Goal: Complete application form

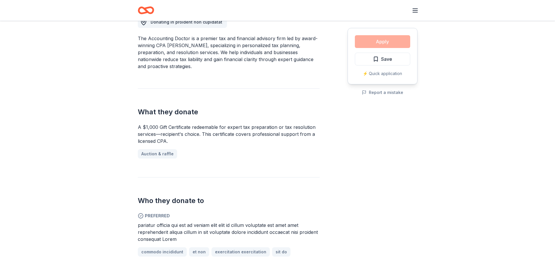
scroll to position [175, 0]
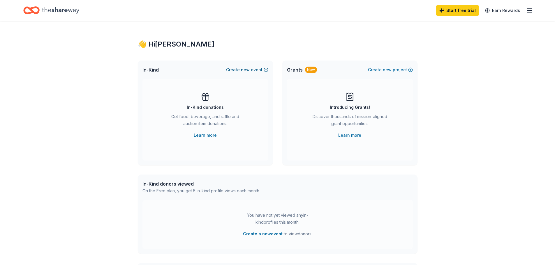
click at [262, 69] on button "Create new event" at bounding box center [247, 69] width 42 height 7
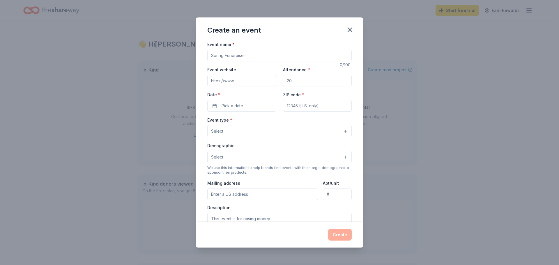
click at [238, 56] on input "Event name *" at bounding box center [279, 56] width 144 height 12
click at [253, 56] on input "Event name *" at bounding box center [279, 56] width 144 height 12
type input "27th Annual Scholarship Awards Banquet"
click at [236, 82] on input "Event website" at bounding box center [241, 81] width 69 height 12
paste input "https://operationimpactinc.com/"
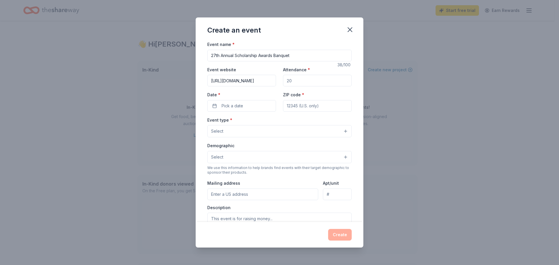
scroll to position [0, 3]
type input "https://operationimpactinc.com/"
drag, startPoint x: 295, startPoint y: 81, endPoint x: 281, endPoint y: 80, distance: 14.3
click at [283, 80] on input "Attendance *" at bounding box center [317, 81] width 69 height 12
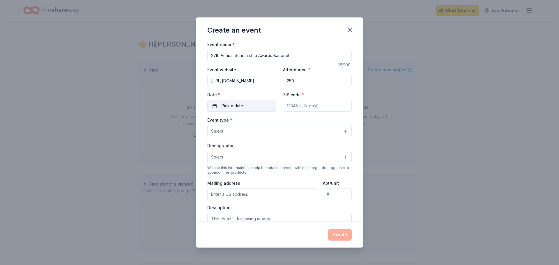
type input "250"
click at [231, 108] on span "Pick a date" at bounding box center [233, 106] width 22 height 7
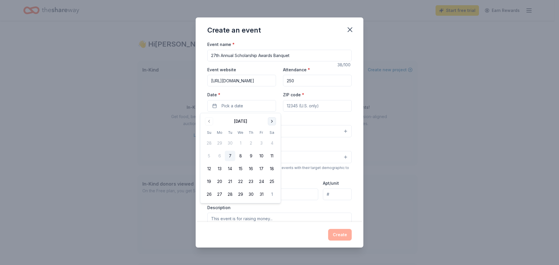
click at [274, 121] on button "Go to next month" at bounding box center [272, 121] width 8 height 8
click at [273, 144] on button "1" at bounding box center [272, 143] width 10 height 10
click at [289, 108] on input "ZIP code *" at bounding box center [317, 106] width 69 height 12
type input "29620"
type input "40 Westgate Park"
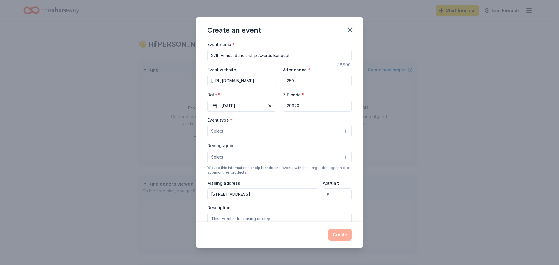
type input "Westgate Park"
click at [244, 128] on button "Select" at bounding box center [279, 131] width 144 height 12
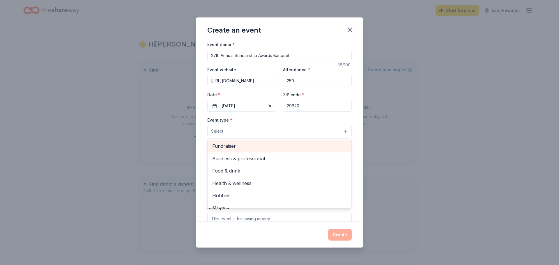
click at [239, 145] on span "Fundraiser" at bounding box center [279, 146] width 135 height 8
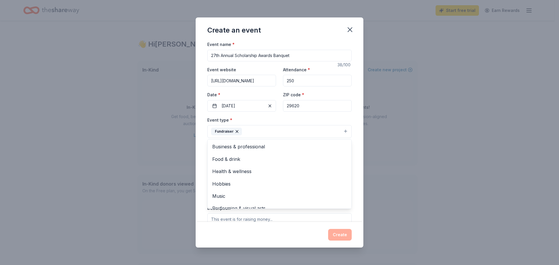
click at [387, 154] on div "Create an event Event name * 27th Annual Scholarship Awards Banquet 38 /100 Eve…" at bounding box center [279, 132] width 559 height 265
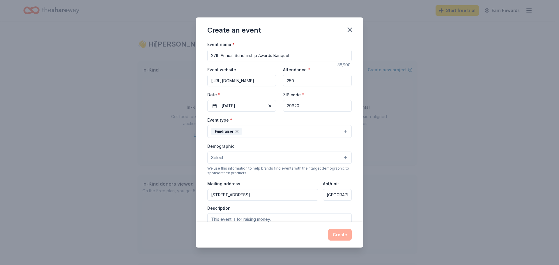
click at [285, 156] on button "Select" at bounding box center [279, 158] width 144 height 12
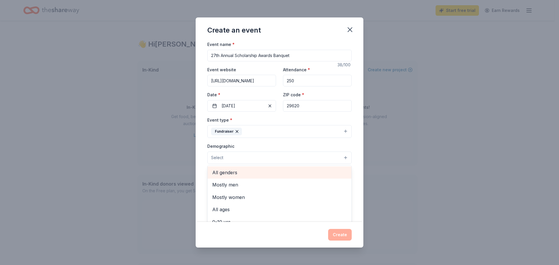
click at [239, 173] on span "All genders" at bounding box center [279, 173] width 135 height 8
click at [353, 154] on div "Event name * 27th Annual Scholarship Awards Banquet 38 /100 Event website https…" at bounding box center [280, 131] width 168 height 181
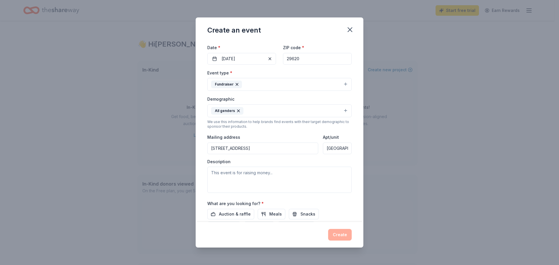
scroll to position [58, 0]
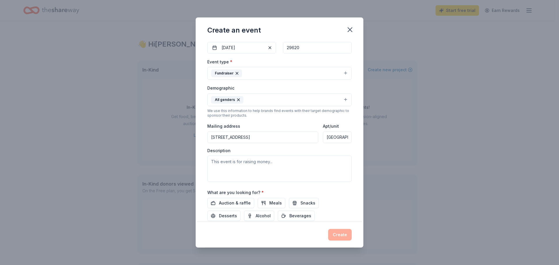
drag, startPoint x: 258, startPoint y: 142, endPoint x: 153, endPoint y: 138, distance: 105.2
click at [153, 138] on div "Create an event Event name * 27th Annual Scholarship Awards Banquet 38 /100 Eve…" at bounding box center [279, 132] width 559 height 265
type input "9"
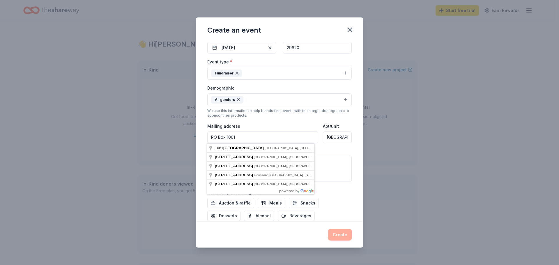
type input "PO Box 1061"
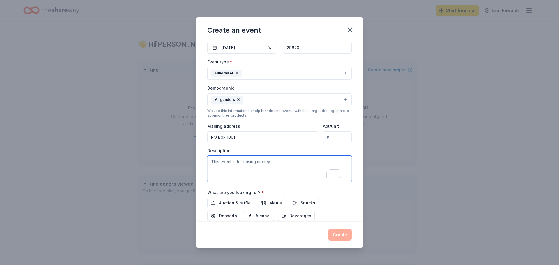
paste textarea "This inspiring evening will honor three outstanding scholarship recipients and …"
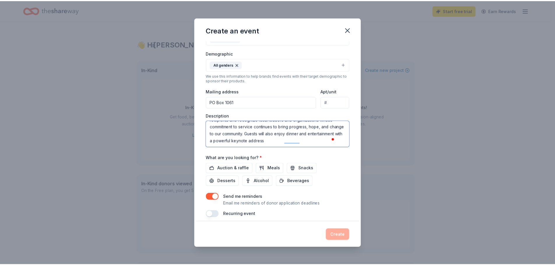
scroll to position [98, 0]
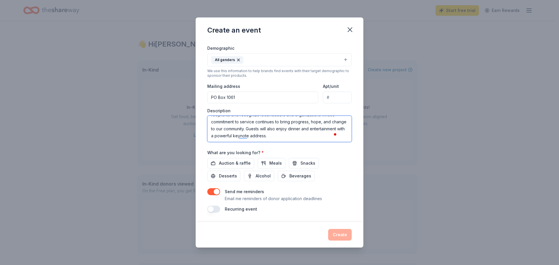
type textarea "This inspiring evening will honor three outstanding scholarship recipients and …"
click at [331, 150] on div "What are you looking for? * Auction & raffle Meals Snacks Desserts Alcohol Beve…" at bounding box center [279, 165] width 144 height 32
click at [229, 160] on span "Auction & raffle" at bounding box center [235, 163] width 32 height 7
click at [269, 162] on span "Meals" at bounding box center [275, 163] width 13 height 7
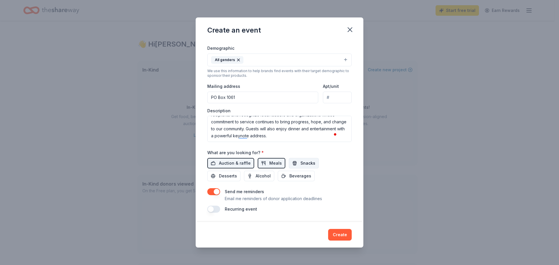
click at [307, 162] on span "Snacks" at bounding box center [308, 163] width 15 height 7
click at [349, 234] on button "Create" at bounding box center [340, 235] width 24 height 12
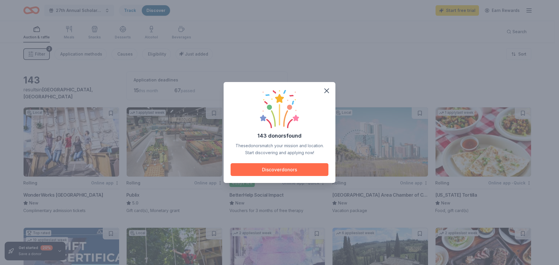
click at [276, 172] on button "Discover donors" at bounding box center [280, 169] width 98 height 13
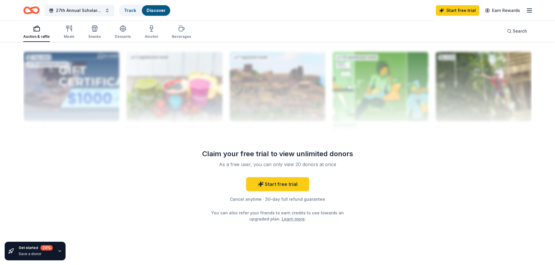
scroll to position [575, 0]
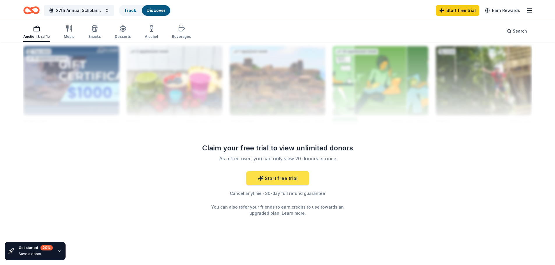
click at [284, 179] on link "Start free trial" at bounding box center [277, 179] width 63 height 14
click at [283, 181] on link "Start free trial" at bounding box center [277, 179] width 63 height 14
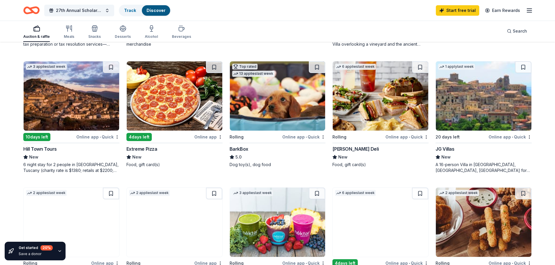
scroll to position [284, 0]
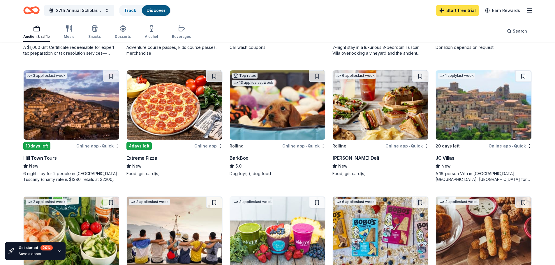
click at [456, 11] on link "Start free trial" at bounding box center [457, 10] width 43 height 10
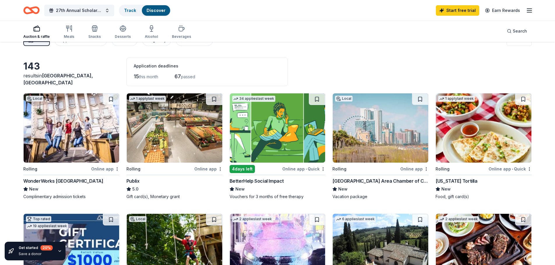
scroll to position [0, 0]
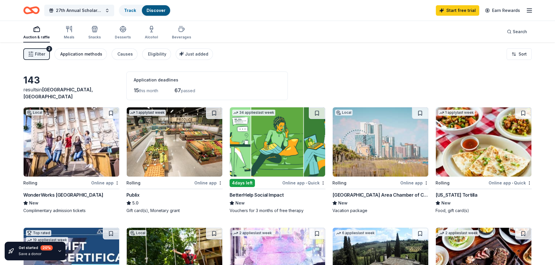
click at [76, 53] on div "Application methods" at bounding box center [81, 54] width 42 height 7
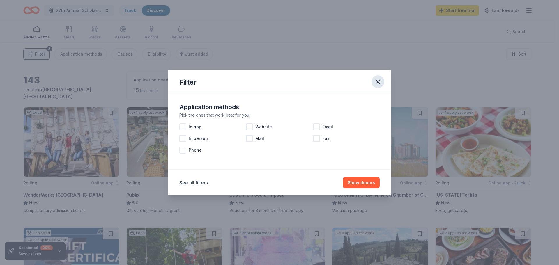
click at [381, 82] on icon "button" at bounding box center [378, 82] width 8 height 8
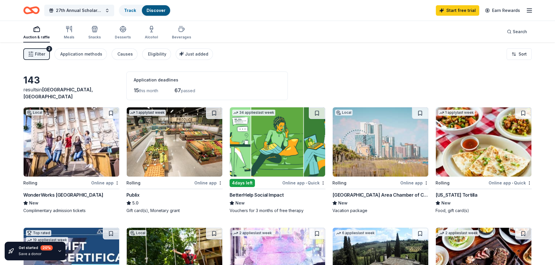
click at [529, 10] on line "button" at bounding box center [529, 10] width 5 height 0
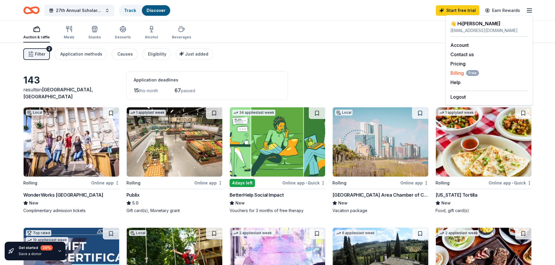
click at [460, 74] on span "Billing Free" at bounding box center [464, 73] width 29 height 7
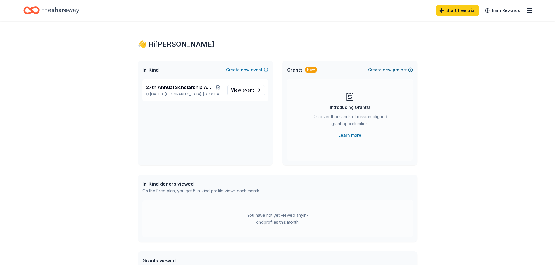
click at [404, 69] on button "Create new project" at bounding box center [390, 69] width 45 height 7
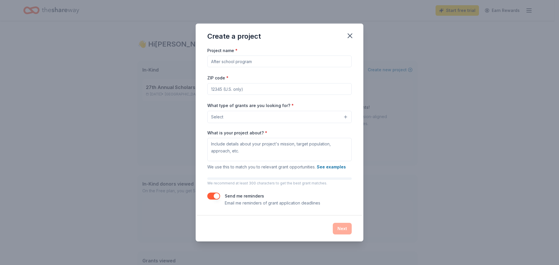
click at [267, 63] on input "Project name *" at bounding box center [279, 62] width 144 height 12
type input "Operation Christmas"
click at [249, 86] on input "ZIP code *" at bounding box center [279, 89] width 144 height 12
type input "29620"
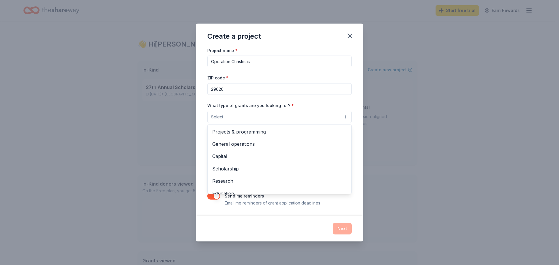
click at [221, 119] on span "Select" at bounding box center [217, 117] width 12 height 7
click at [266, 132] on span "Projects & programming" at bounding box center [279, 132] width 135 height 8
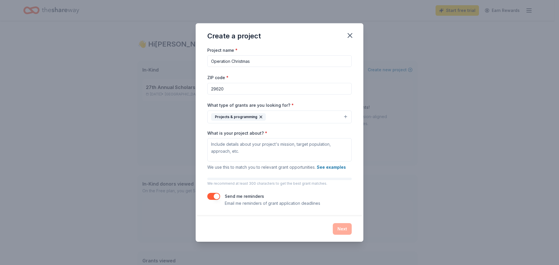
click at [285, 114] on button "Projects & programming" at bounding box center [279, 117] width 144 height 13
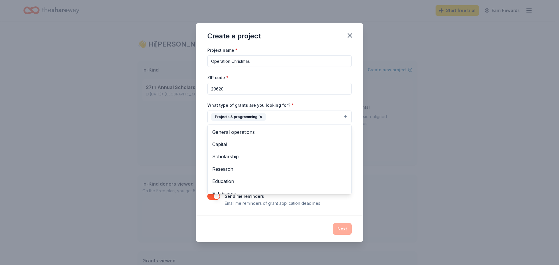
click at [284, 118] on button "Projects & programming" at bounding box center [279, 117] width 144 height 13
click at [232, 156] on span "Scholarship" at bounding box center [279, 157] width 135 height 8
click at [225, 142] on span "Capital" at bounding box center [279, 145] width 135 height 8
click at [357, 139] on div "Project name * Operation Christmas ZIP code * 29620 What type of grants are you…" at bounding box center [280, 132] width 168 height 170
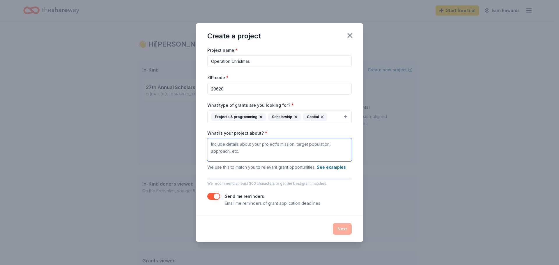
click at [245, 147] on textarea "What is your project about? *" at bounding box center [279, 149] width 144 height 23
click at [351, 35] on icon "button" at bounding box center [350, 35] width 8 height 8
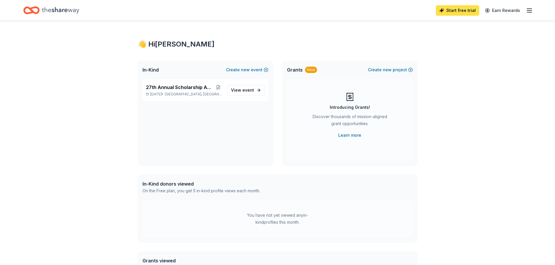
click at [461, 11] on link "Start free trial" at bounding box center [457, 10] width 43 height 10
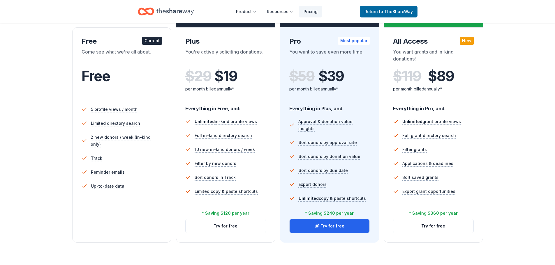
scroll to position [87, 0]
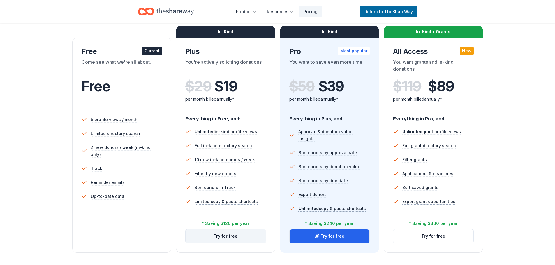
click at [229, 239] on button "Try for free" at bounding box center [226, 236] width 80 height 14
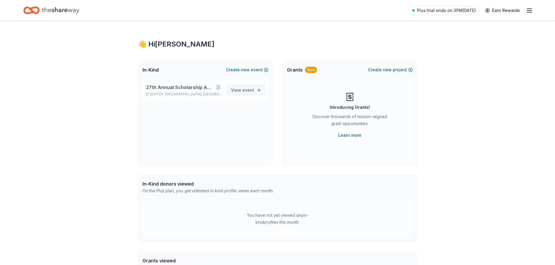
click at [248, 89] on span "event" at bounding box center [248, 90] width 12 height 5
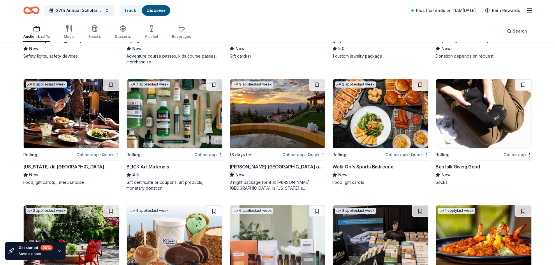
scroll to position [860, 0]
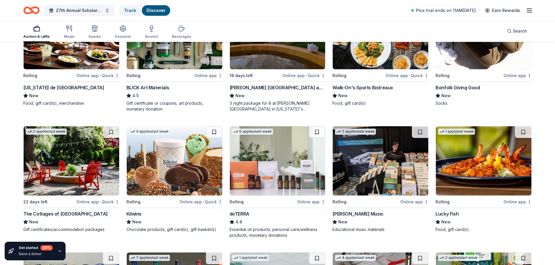
click at [285, 153] on img at bounding box center [278, 160] width 96 height 69
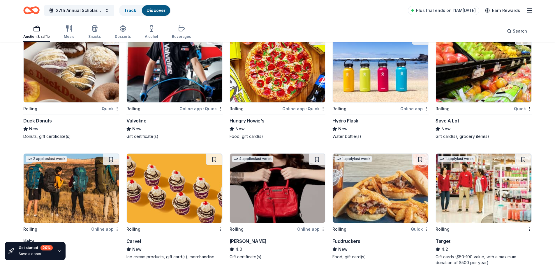
scroll to position [2023, 0]
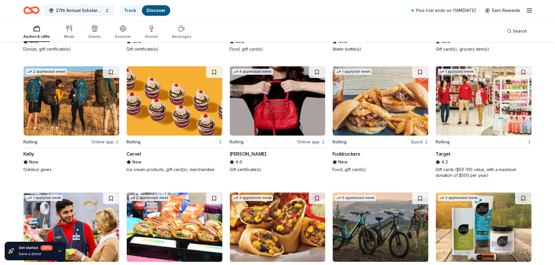
click at [485, 171] on div "Gift cards ($50-100 value, with a maximum donation of $500 per year)" at bounding box center [483, 173] width 96 height 12
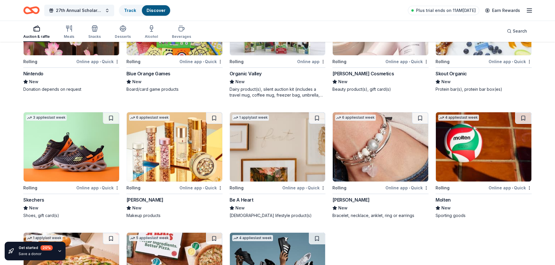
scroll to position [3429, 0]
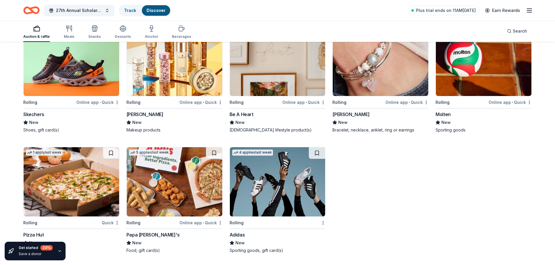
click at [256, 168] on img at bounding box center [278, 181] width 96 height 69
click at [66, 29] on icon "button" at bounding box center [69, 28] width 7 height 7
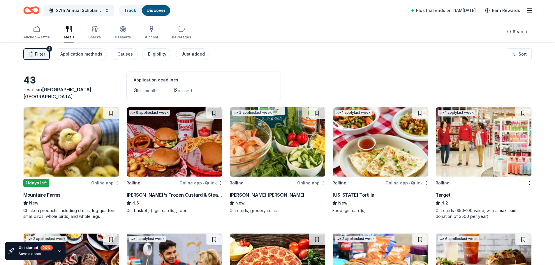
click at [250, 186] on div "Rolling" at bounding box center [262, 182] width 67 height 7
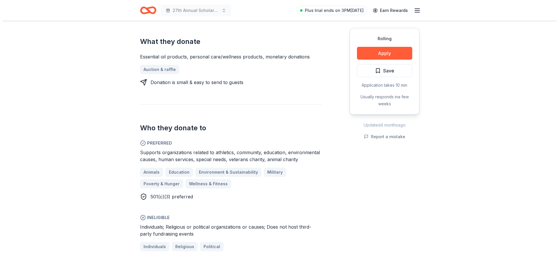
scroll to position [262, 0]
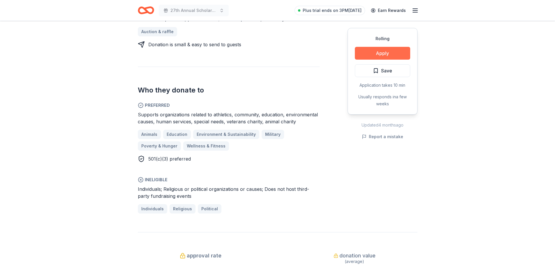
click at [380, 56] on button "Apply" at bounding box center [382, 53] width 55 height 13
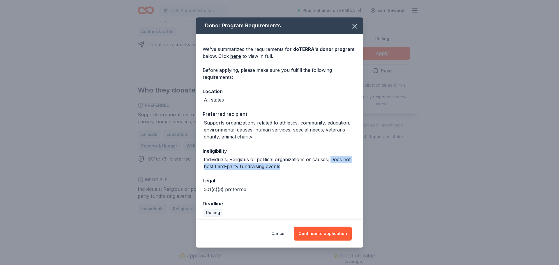
drag, startPoint x: 330, startPoint y: 160, endPoint x: 348, endPoint y: 167, distance: 18.7
click at [348, 167] on div "Individuals; Religious or political organizations or causes; Does not host thir…" at bounding box center [280, 163] width 153 height 14
click at [325, 234] on button "Continue to application" at bounding box center [323, 234] width 58 height 14
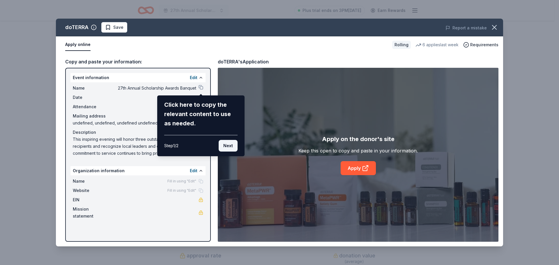
click at [229, 147] on button "Next" at bounding box center [228, 146] width 19 height 12
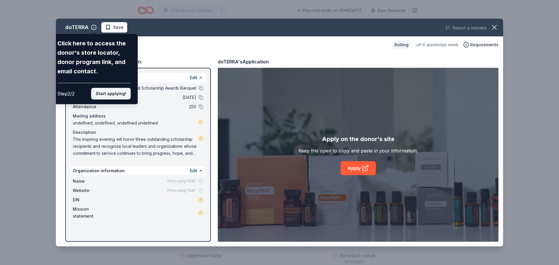
click at [110, 97] on button "Start applying!" at bounding box center [111, 94] width 40 height 12
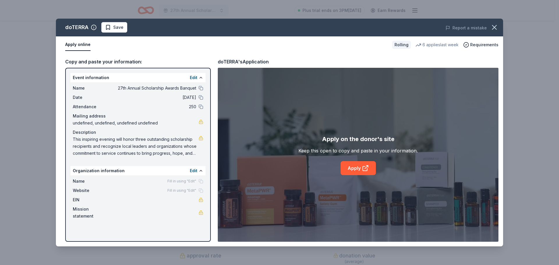
click at [177, 180] on span "Fill in using "Edit"" at bounding box center [181, 181] width 29 height 5
click at [194, 170] on button "Edit" at bounding box center [194, 170] width 8 height 7
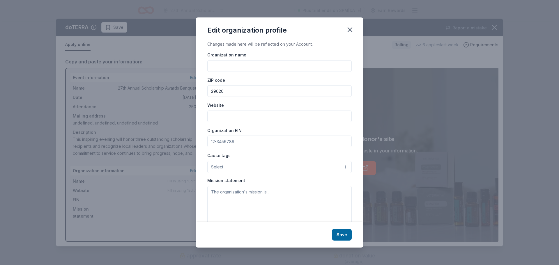
click at [229, 70] on input "Organization name" at bounding box center [279, 66] width 144 height 12
type input "Operation Impact"
click at [229, 118] on input "Website" at bounding box center [279, 117] width 144 height 12
paste input "This inspiring evening will honor three outstanding scholarship recipients and …"
type input "This inspiring evening will honor three outstanding scholarship recipients and …"
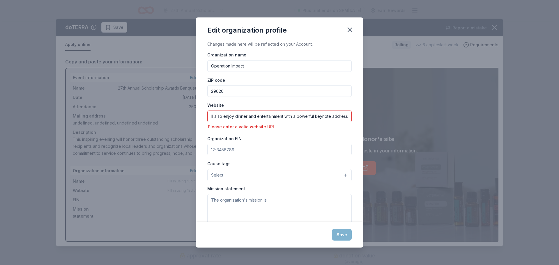
scroll to position [0, 0]
drag, startPoint x: 344, startPoint y: 117, endPoint x: 6, endPoint y: 103, distance: 338.1
click at [6, 103] on div "Edit organization profile Changes made here will be reflected on your Account. …" at bounding box center [279, 132] width 559 height 265
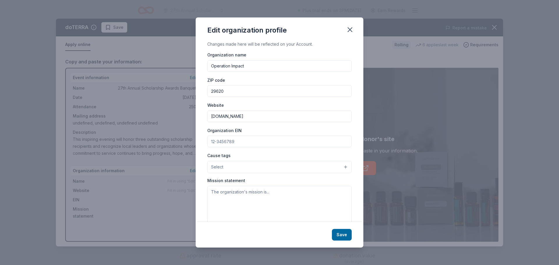
drag, startPoint x: 282, startPoint y: 117, endPoint x: 191, endPoint y: 112, distance: 91.3
click at [191, 112] on div "Edit organization profile Changes made here will be reflected on your Account. …" at bounding box center [279, 132] width 559 height 265
click at [267, 115] on input "www.operationimpactinc.org" at bounding box center [279, 117] width 144 height 12
type input "www.operationimpactinc.com"
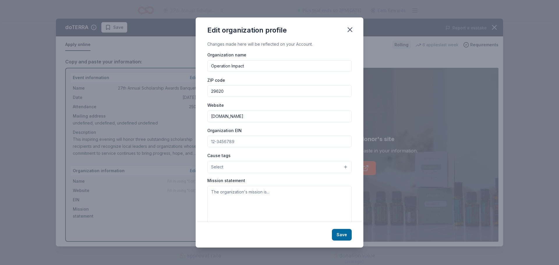
click at [247, 145] on input "Organization EIN" at bounding box center [279, 142] width 144 height 12
click at [228, 138] on input "Organization EIN" at bounding box center [279, 142] width 144 height 12
type input "57-0949821"
click at [233, 168] on button "Select" at bounding box center [279, 167] width 144 height 12
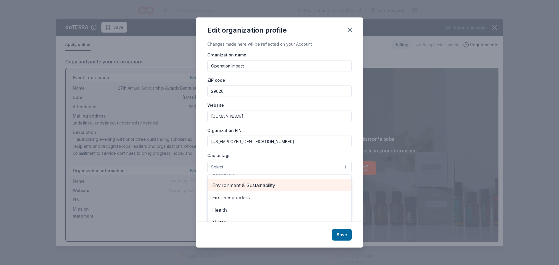
scroll to position [29, 0]
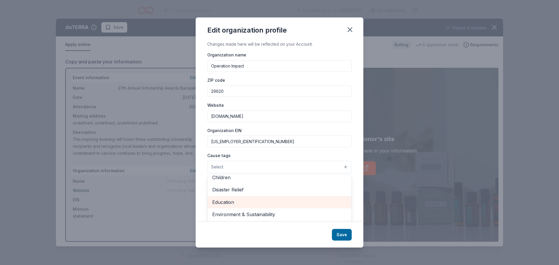
click at [229, 204] on span "Education" at bounding box center [279, 203] width 135 height 8
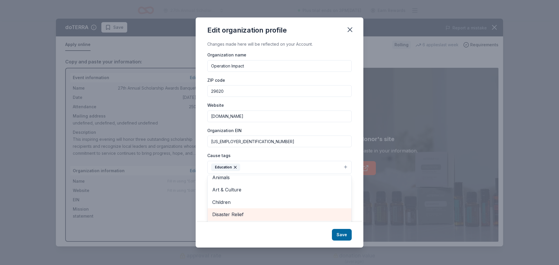
scroll to position [0, 0]
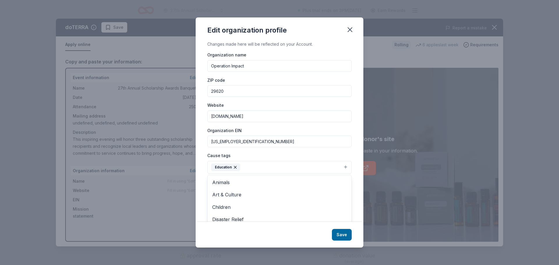
click at [352, 167] on div "Changes made here will be reflected on your Account. Organization name Operatio…" at bounding box center [280, 131] width 168 height 181
click at [244, 193] on textarea at bounding box center [279, 207] width 144 height 40
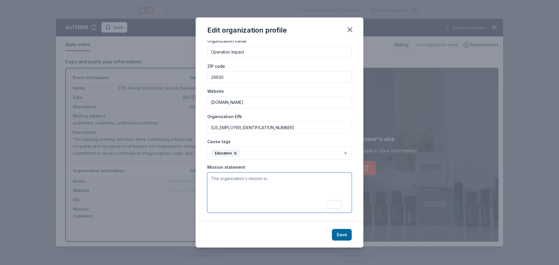
paste textarea "The mission of Operation Impact is to promote the development of exemplary lead…"
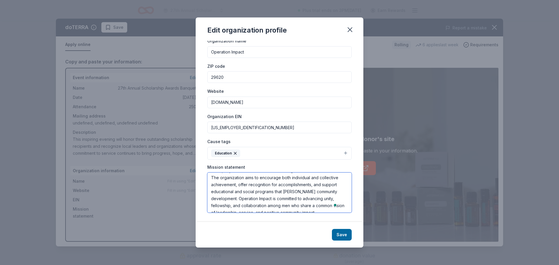
scroll to position [0, 0]
type textarea "The mission of Operation Impact is to promote the development of exemplary lead…"
click at [345, 237] on button "Save" at bounding box center [342, 235] width 20 height 12
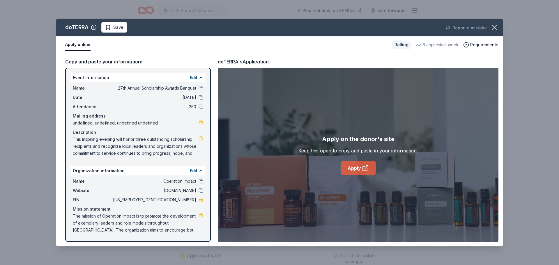
click at [363, 171] on icon at bounding box center [365, 169] width 4 height 4
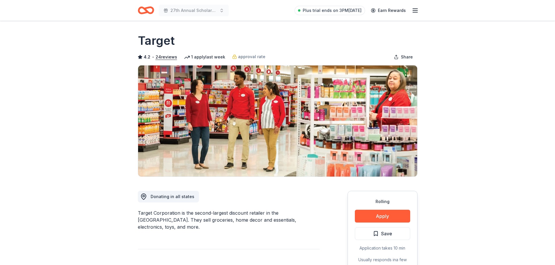
scroll to position [146, 0]
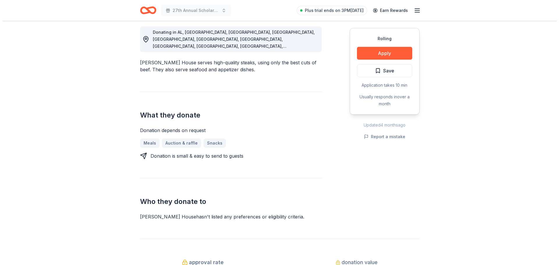
scroll to position [175, 0]
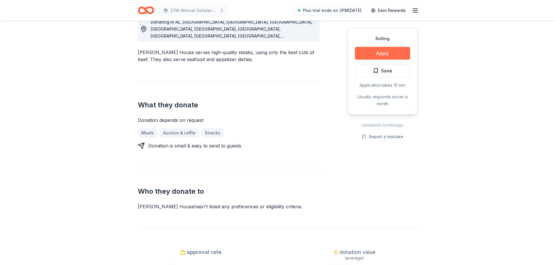
click at [375, 56] on button "Apply" at bounding box center [382, 53] width 55 height 13
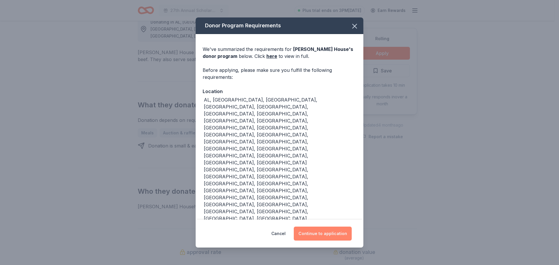
click at [307, 227] on button "Continue to application" at bounding box center [323, 234] width 58 height 14
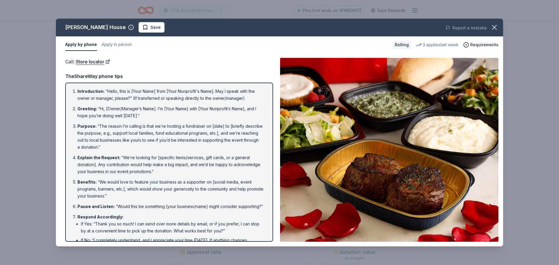
drag, startPoint x: 273, startPoint y: 102, endPoint x: 273, endPoint y: 156, distance: 54.2
click at [273, 156] on div "Call : Store locator Call : Store locator TheShareWay phone tips Introduction :…" at bounding box center [279, 149] width 447 height 193
drag, startPoint x: 266, startPoint y: 147, endPoint x: 267, endPoint y: 212, distance: 64.4
click at [267, 212] on div "Introduction : “Hello, this is [Your Name] from [Your Nonprofit's Name]. May I …" at bounding box center [169, 162] width 208 height 159
drag, startPoint x: 273, startPoint y: 179, endPoint x: 276, endPoint y: 223, distance: 44.6
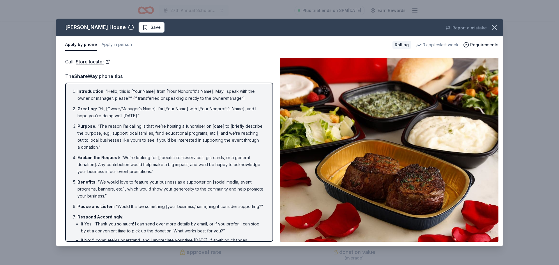
click at [276, 223] on div "Call : Store locator Call : Store locator TheShareWay phone tips Introduction :…" at bounding box center [279, 149] width 447 height 193
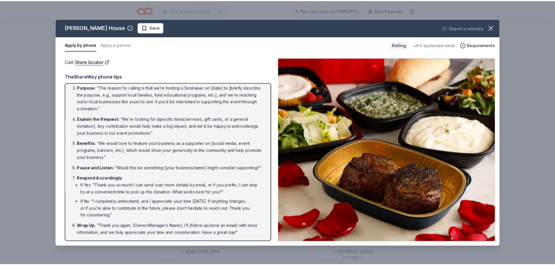
scroll to position [0, 0]
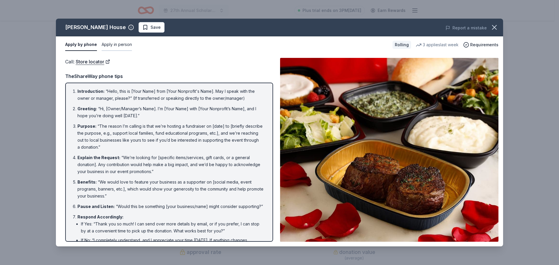
click at [110, 43] on button "Apply in person" at bounding box center [117, 45] width 30 height 12
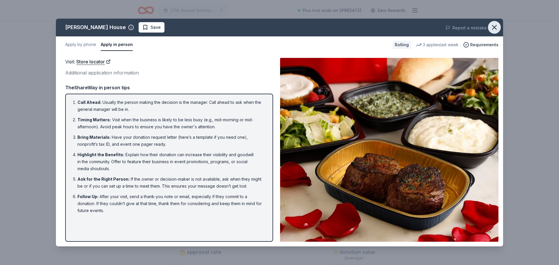
click at [494, 26] on icon "button" at bounding box center [494, 27] width 8 height 8
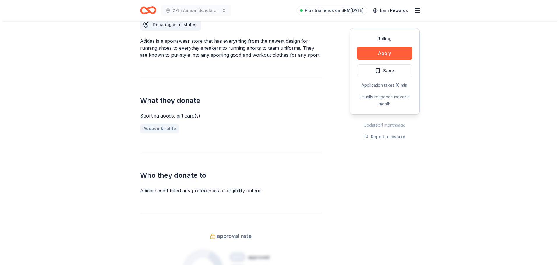
scroll to position [175, 0]
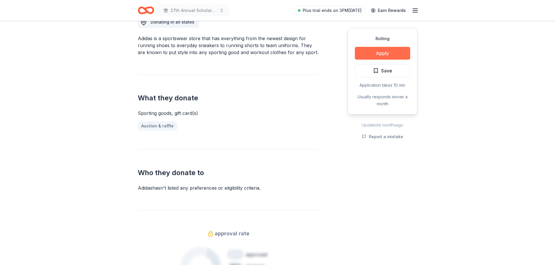
click at [375, 54] on button "Apply" at bounding box center [382, 53] width 55 height 13
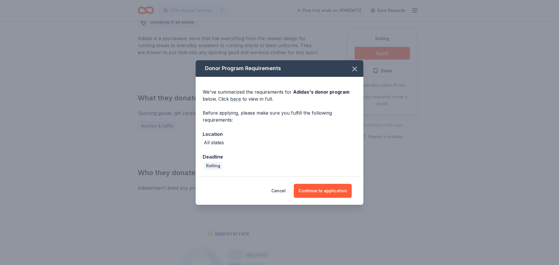
click at [237, 98] on link "here" at bounding box center [235, 99] width 11 height 7
click at [322, 192] on button "Continue to application" at bounding box center [323, 191] width 58 height 14
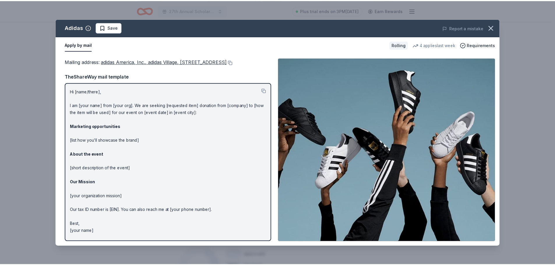
scroll to position [6, 0]
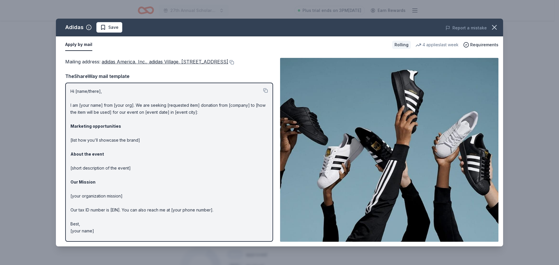
click at [171, 62] on span "adidas America, Inc., adidas Village, [STREET_ADDRESS]" at bounding box center [165, 62] width 127 height 6
click at [197, 78] on div "Mailing address : adidas America, Inc., [GEOGRAPHIC_DATA][STREET_ADDRESS] TheSh…" at bounding box center [169, 150] width 208 height 184
click at [493, 27] on icon "button" at bounding box center [494, 27] width 8 height 8
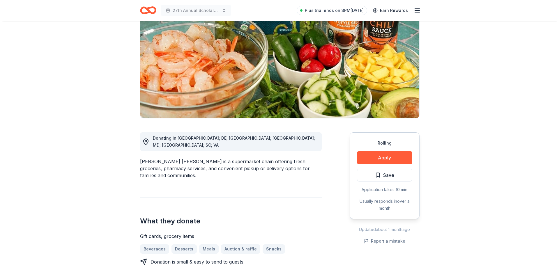
scroll to position [58, 0]
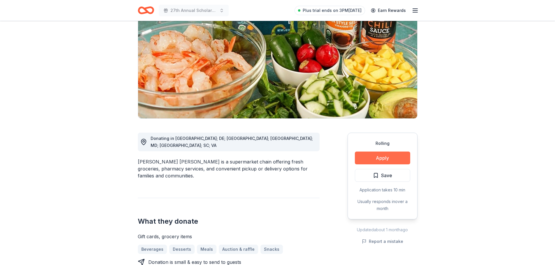
click at [372, 160] on button "Apply" at bounding box center [382, 158] width 55 height 13
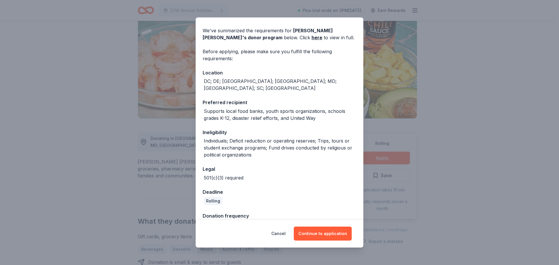
scroll to position [27, 0]
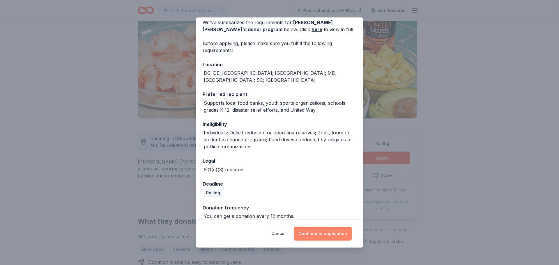
click at [314, 236] on button "Continue to application" at bounding box center [323, 234] width 58 height 14
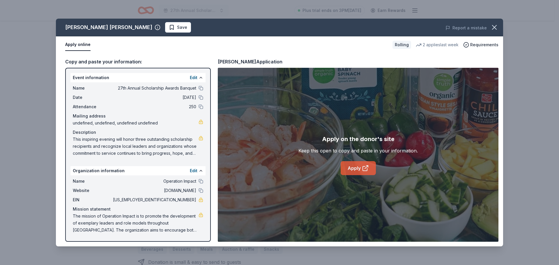
click at [361, 171] on link "Apply" at bounding box center [358, 168] width 35 height 14
